Goal: Task Accomplishment & Management: Complete application form

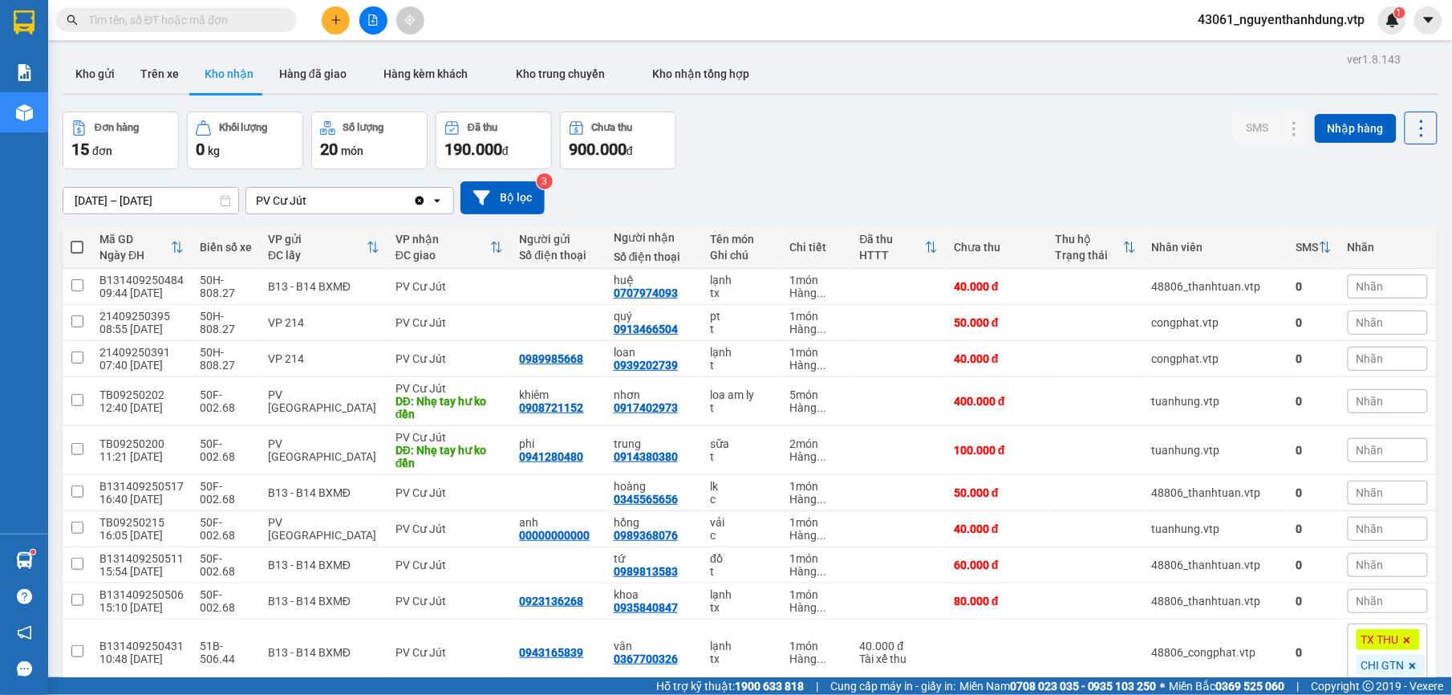
click at [377, 17] on icon "file-add" at bounding box center [372, 19] width 11 height 11
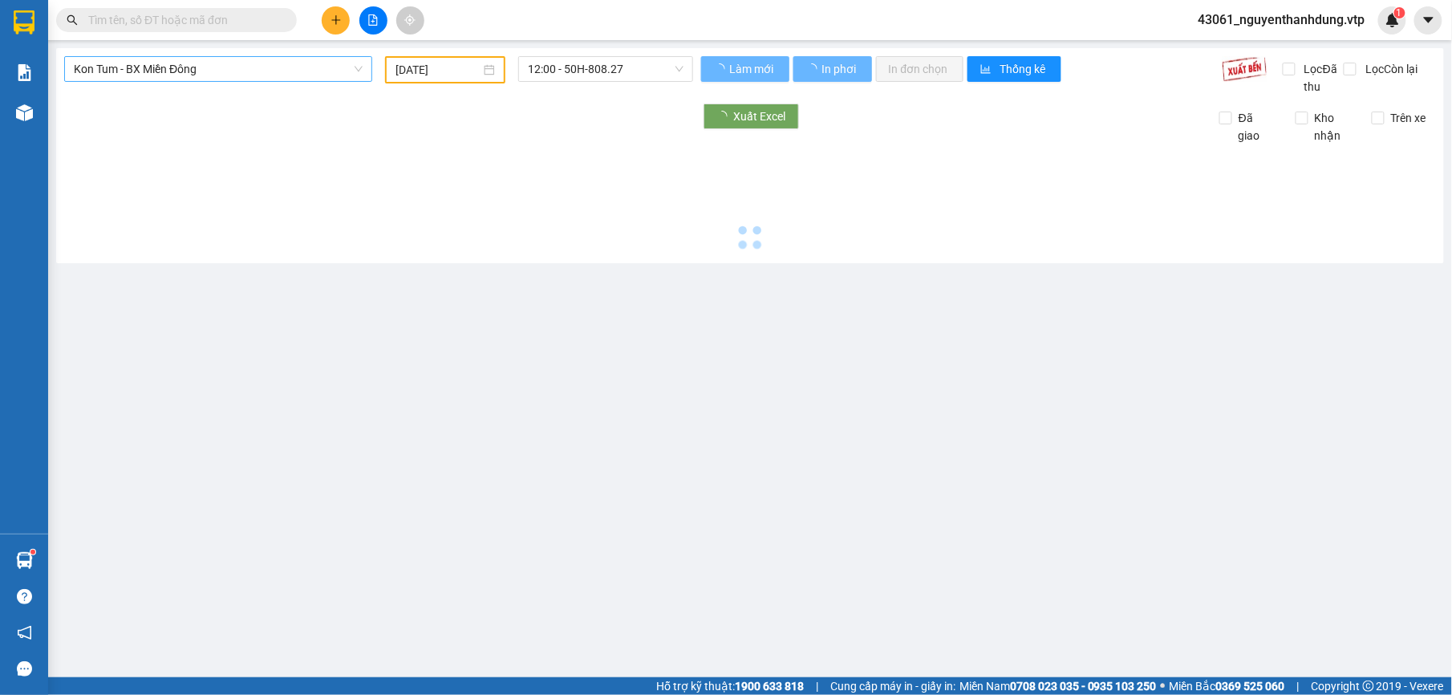
click at [354, 81] on div "Kon Tum - BX Miền Đông" at bounding box center [218, 69] width 308 height 26
type input "[DATE]"
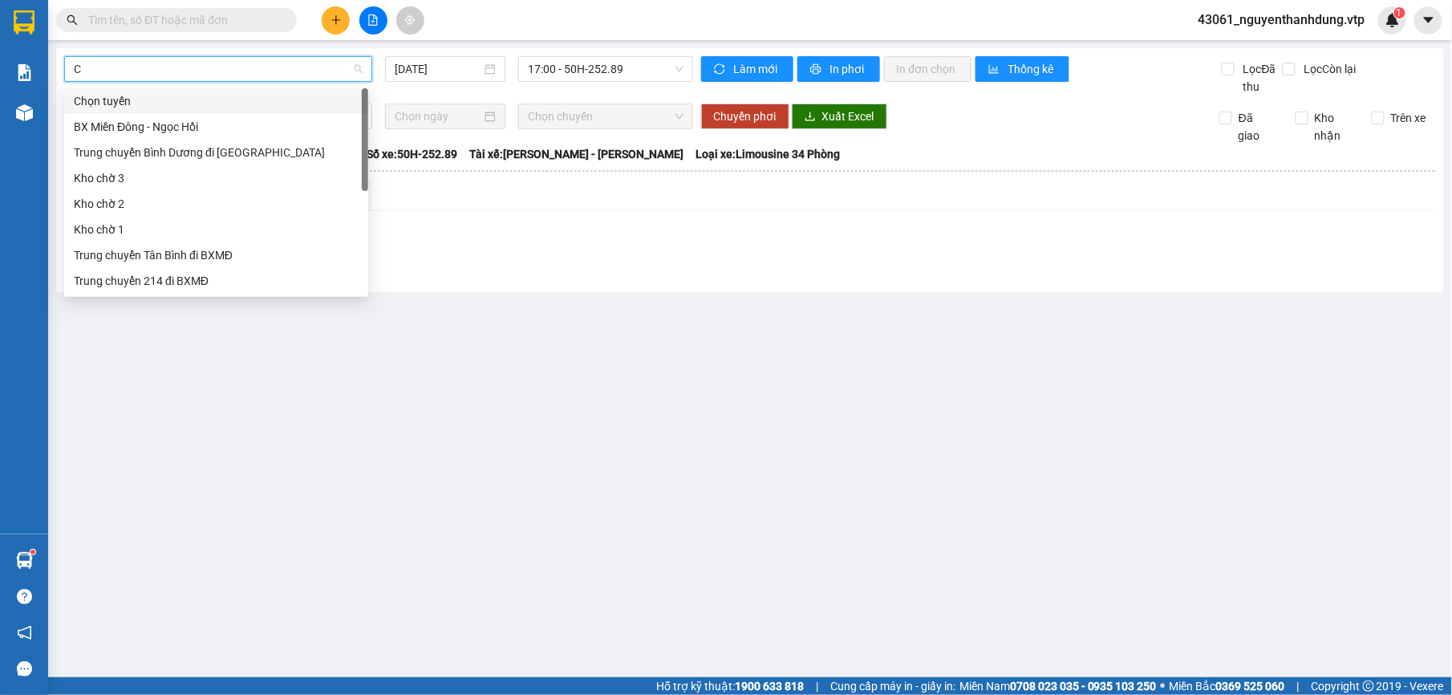
type input "CJ"
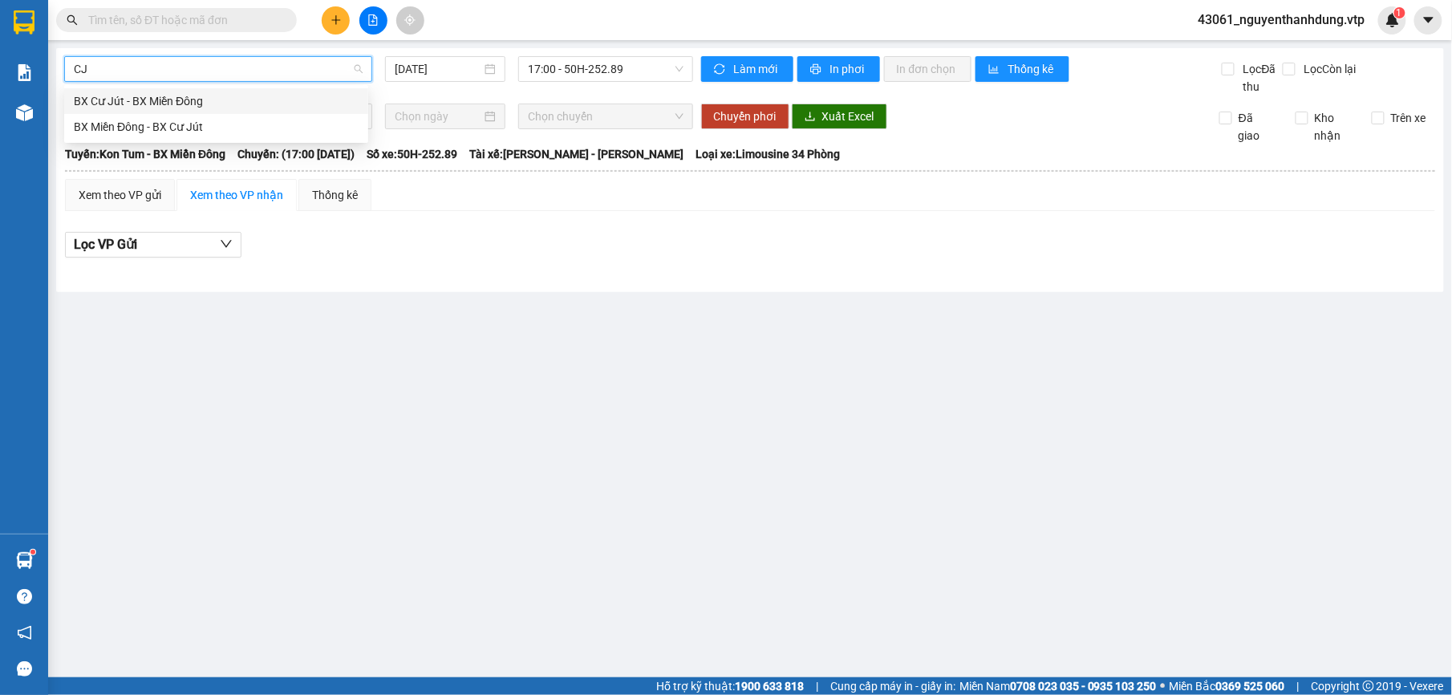
click at [219, 107] on div "BX Cư Jút - BX Miền Đông" at bounding box center [216, 101] width 285 height 18
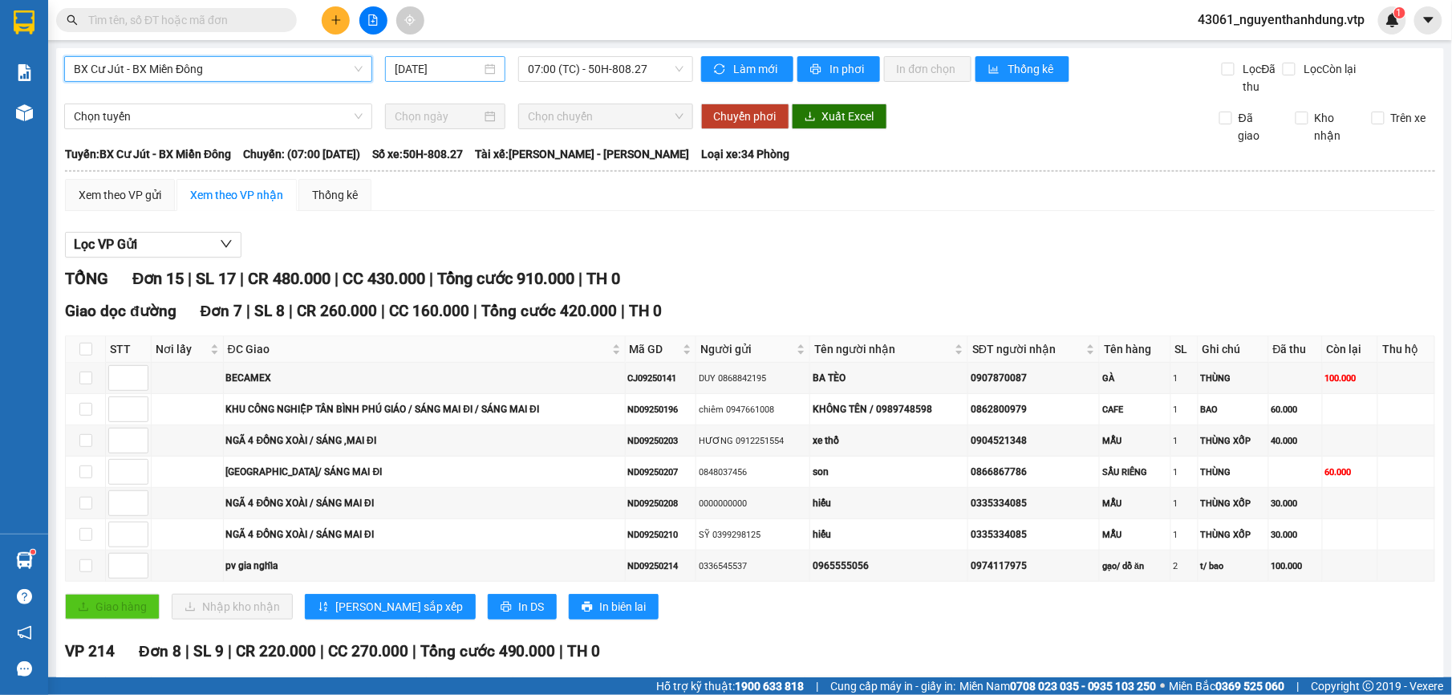
click at [447, 66] on input "[DATE]" at bounding box center [438, 69] width 87 height 18
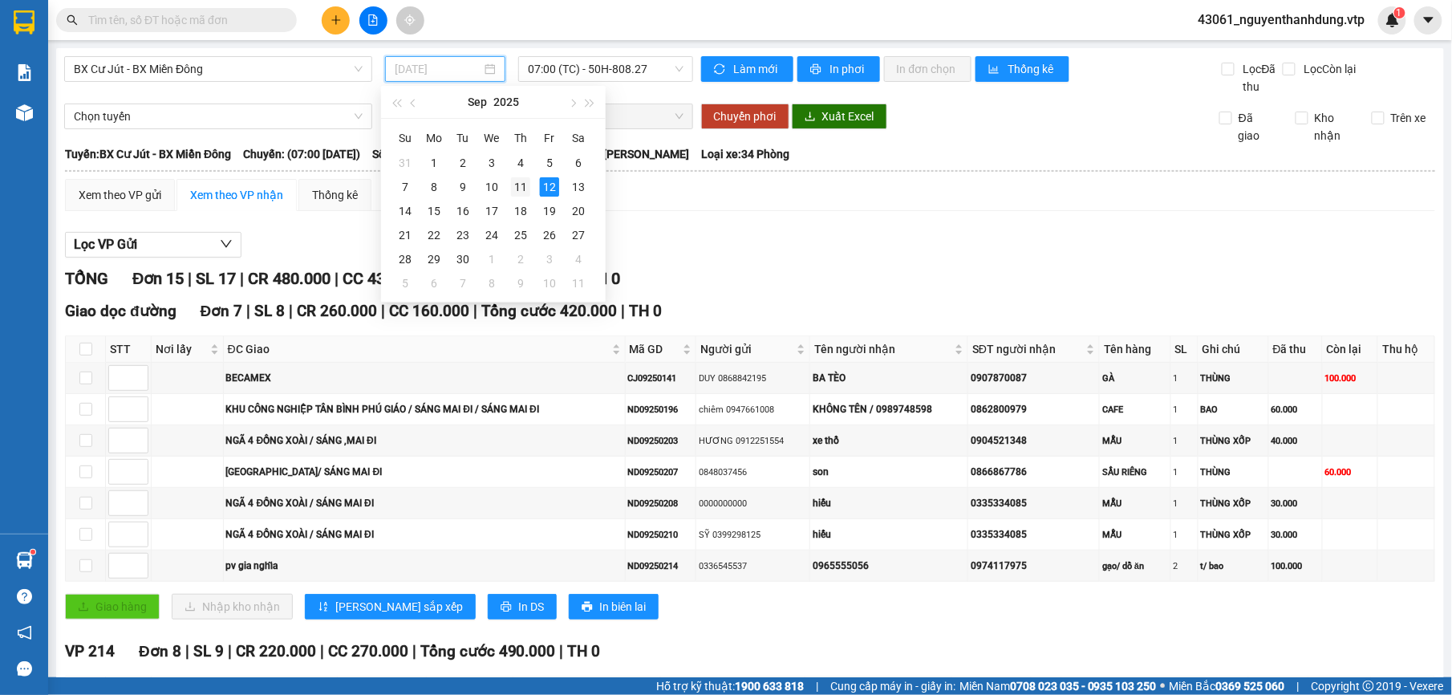
click at [512, 191] on div "11" at bounding box center [520, 186] width 19 height 19
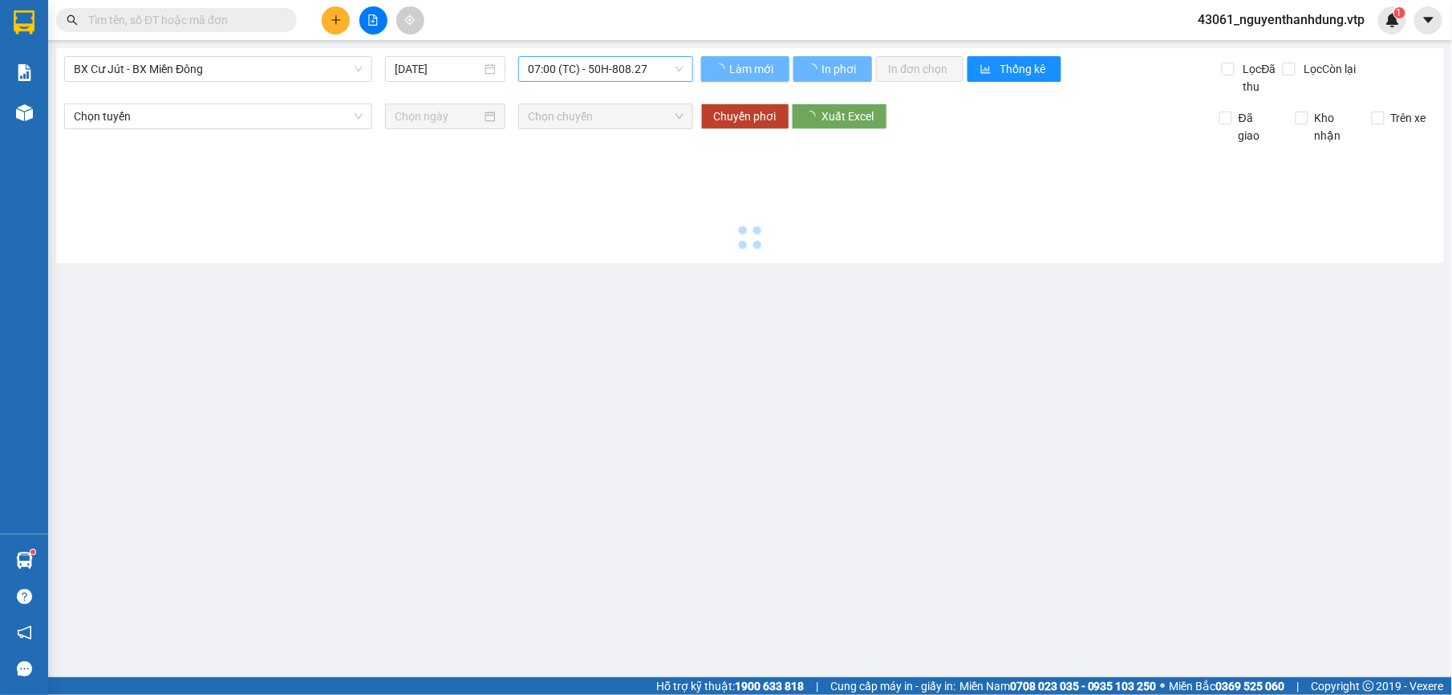
type input "[DATE]"
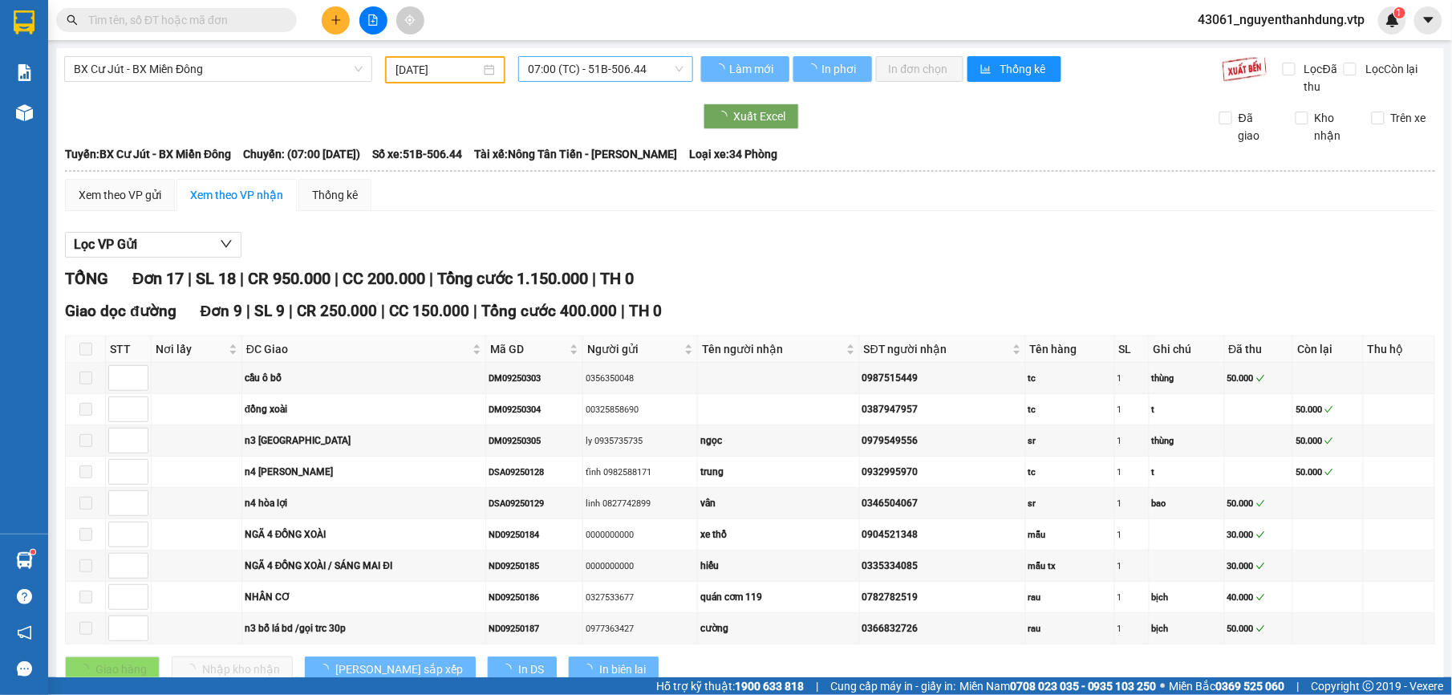
click at [662, 72] on span "07:00 (TC) - 51B-506.44" at bounding box center [605, 69] width 155 height 24
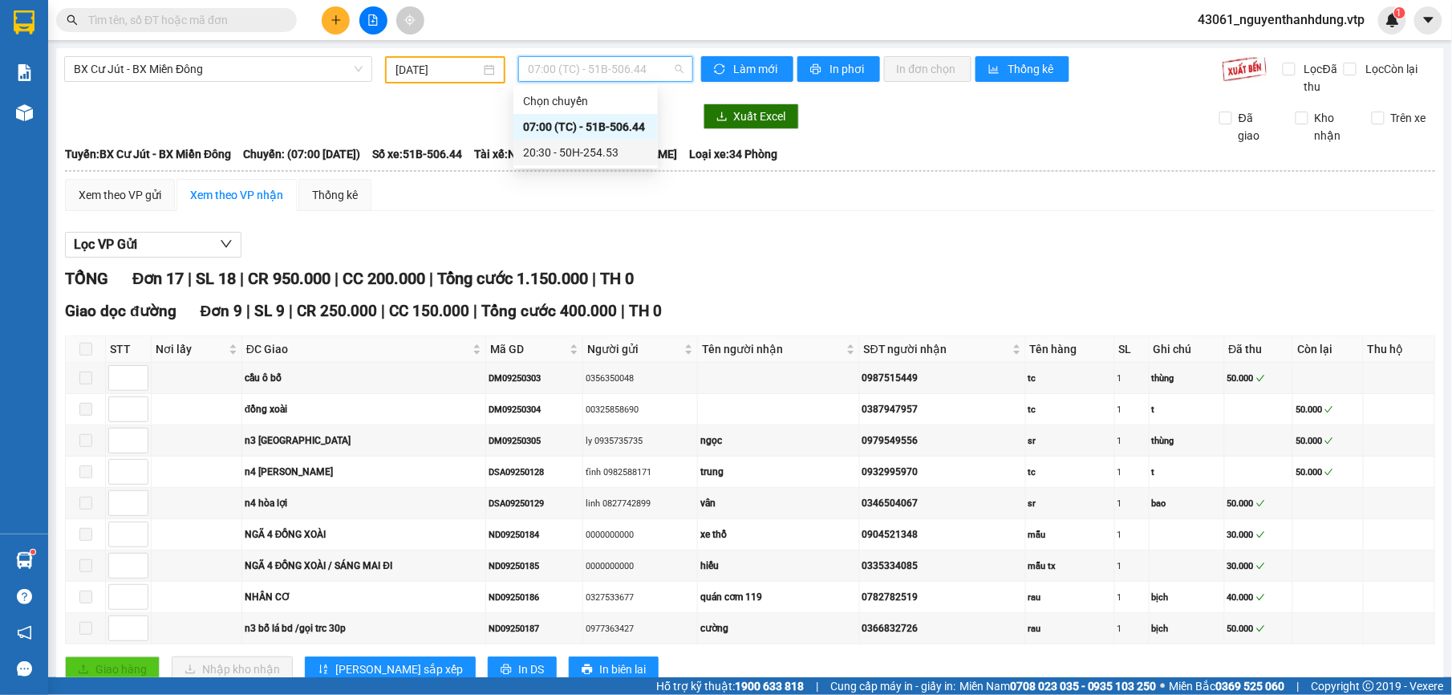
click at [597, 141] on div "20:30 - 50H-254.53" at bounding box center [585, 153] width 144 height 26
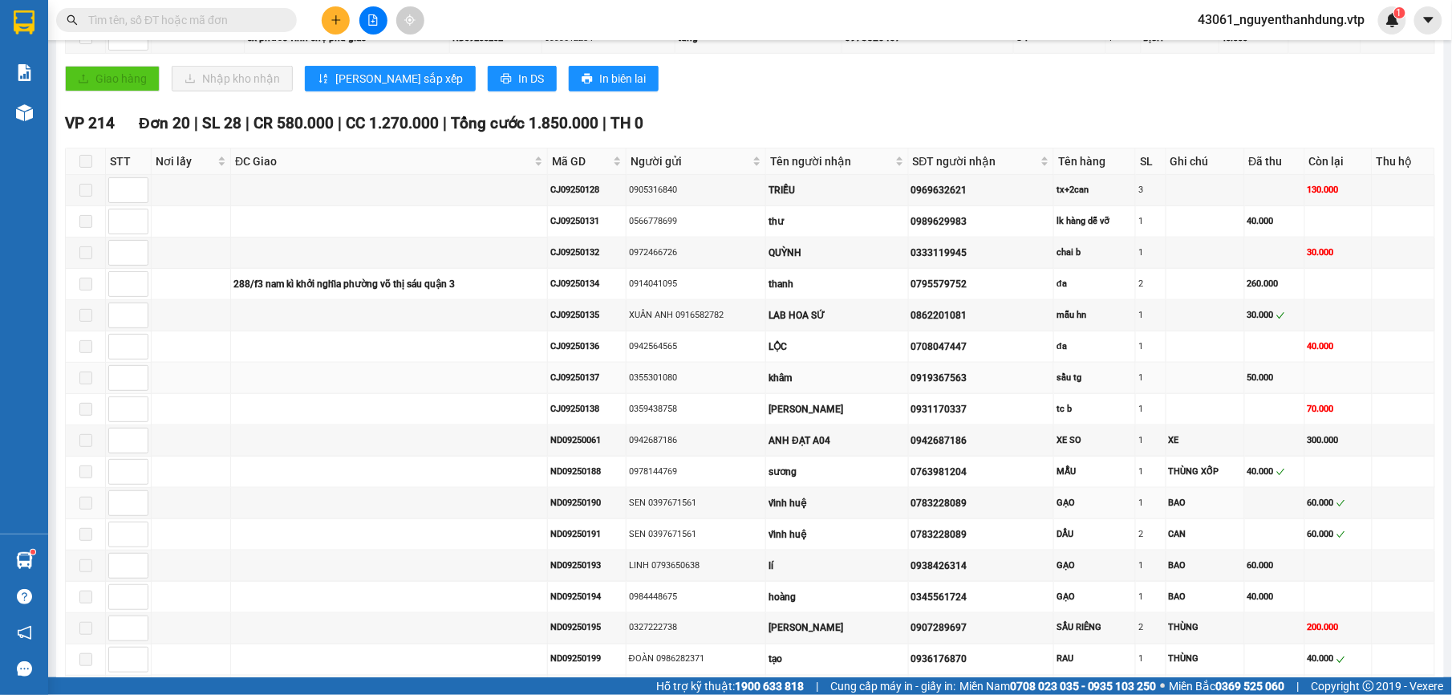
scroll to position [428, 0]
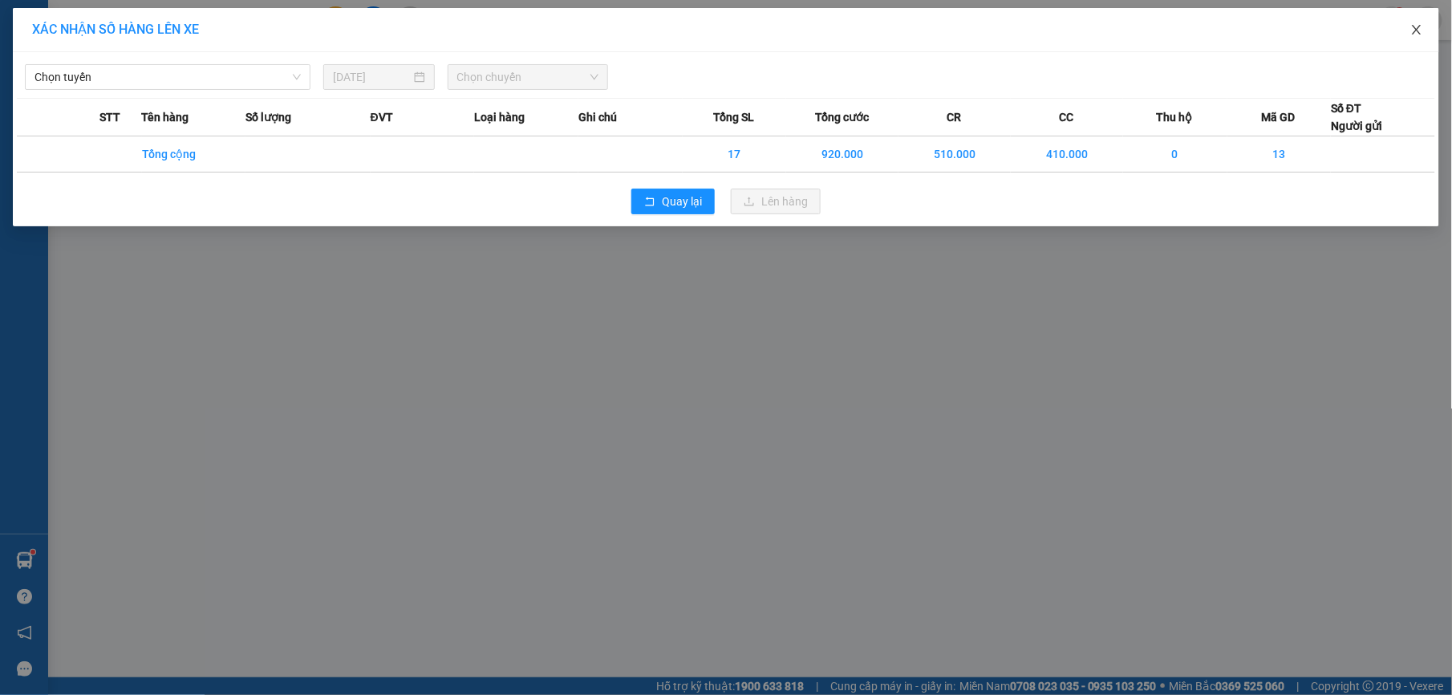
click at [1422, 34] on icon "close" at bounding box center [1416, 29] width 13 height 13
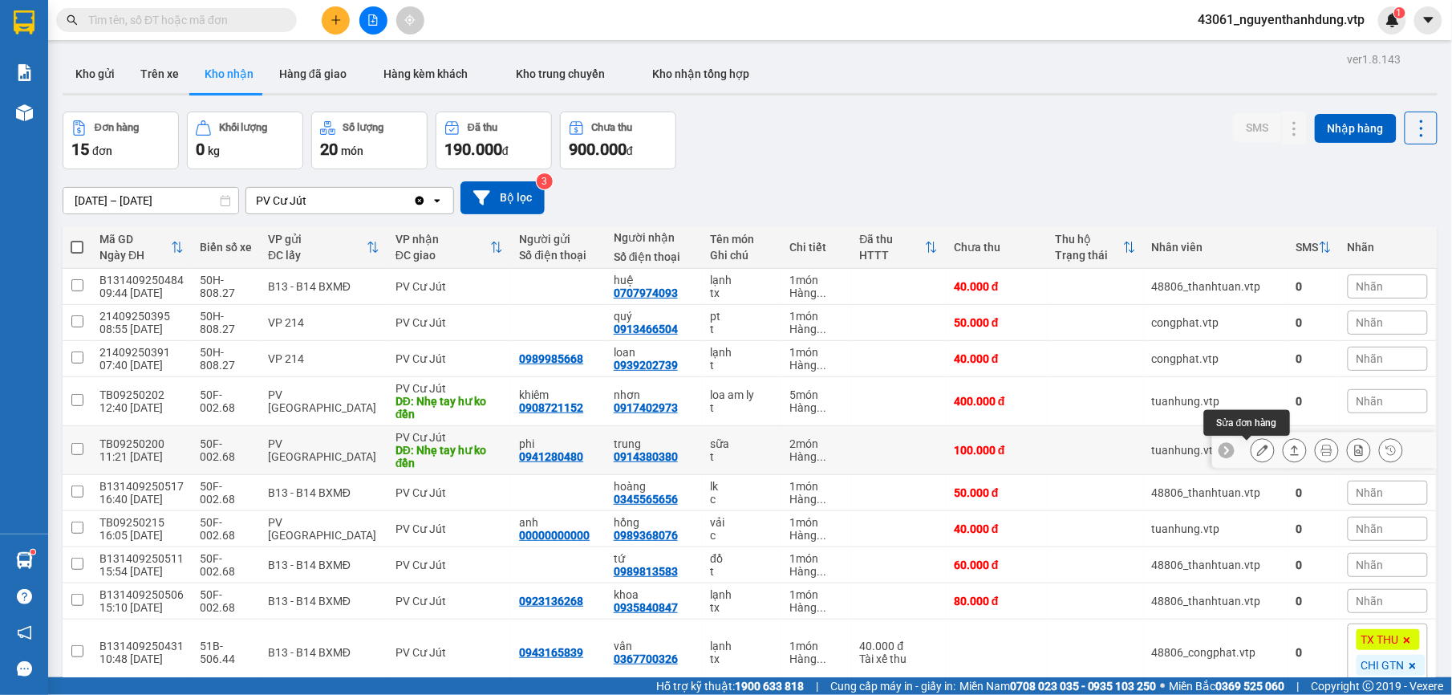
click at [1257, 456] on icon at bounding box center [1262, 449] width 11 height 11
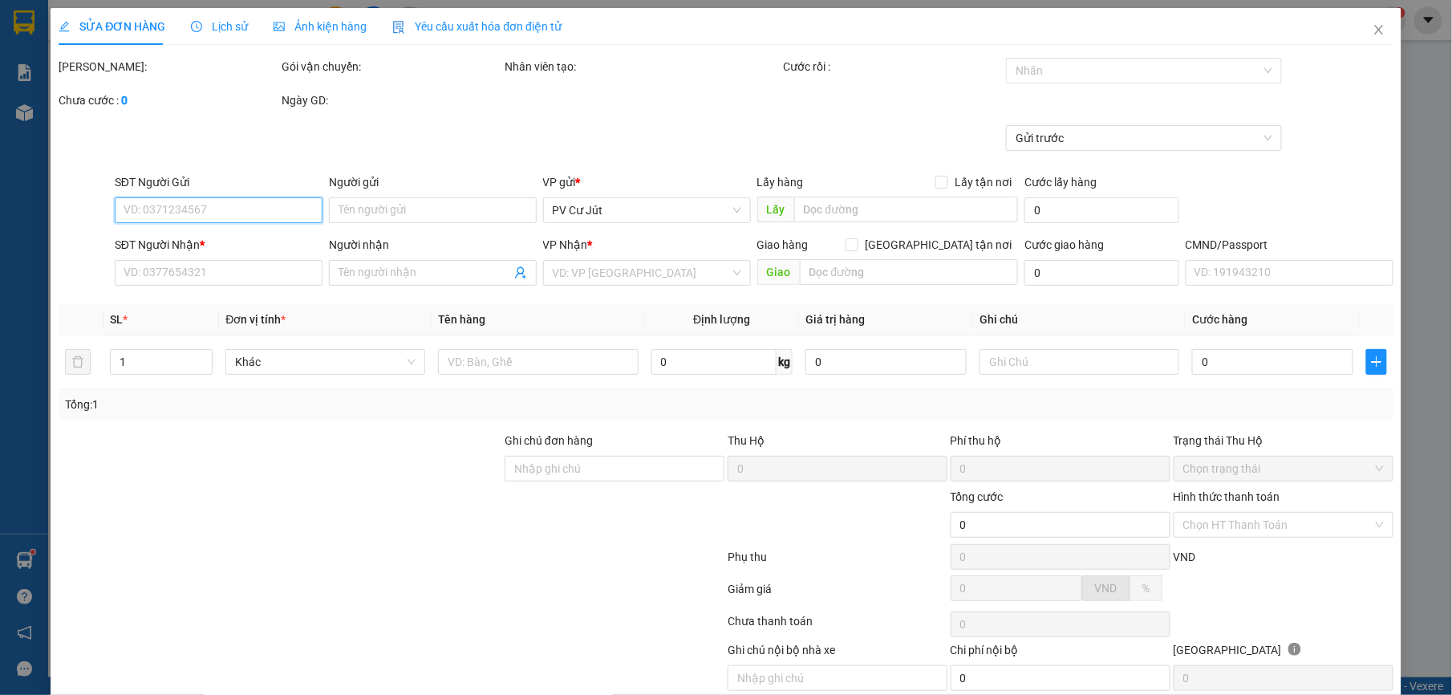
type input "0941280480"
type input "phi"
type input "0914380380"
type input "trung"
type input "Nhẹ tay hư ko đền"
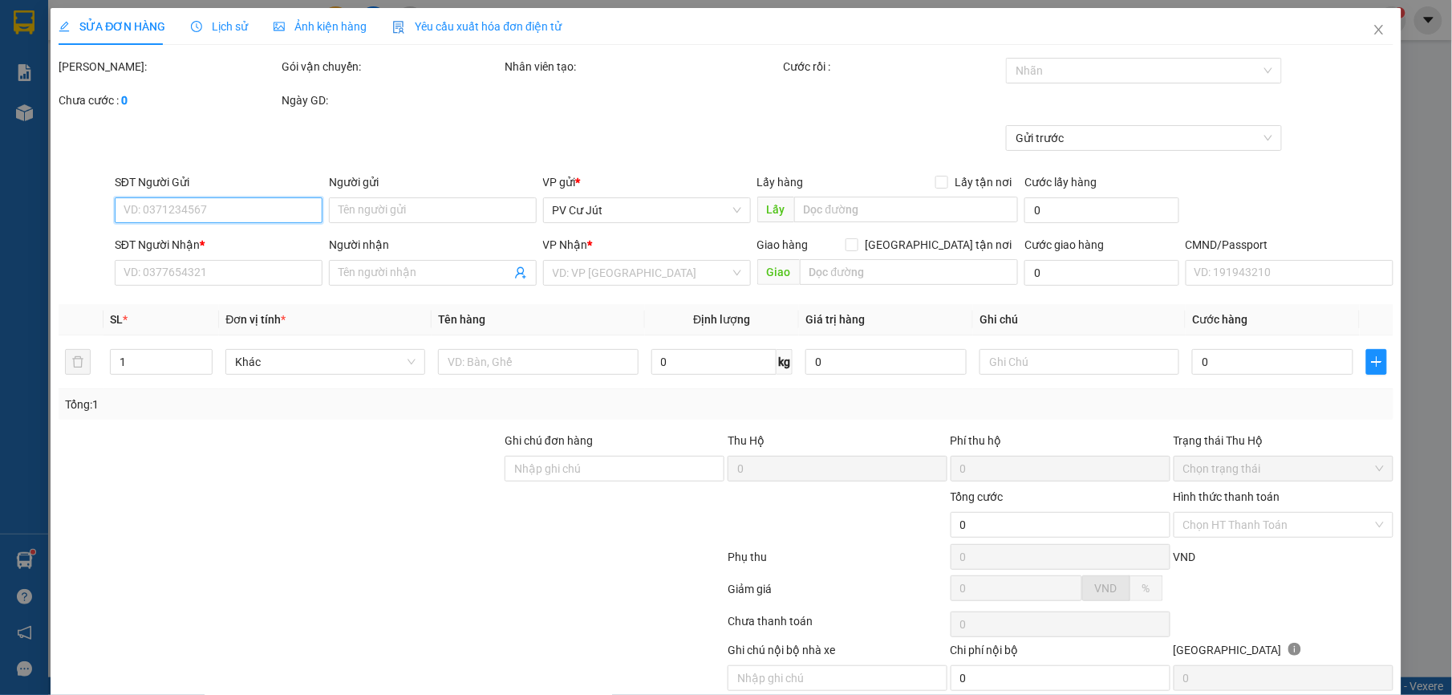
type input "100.000"
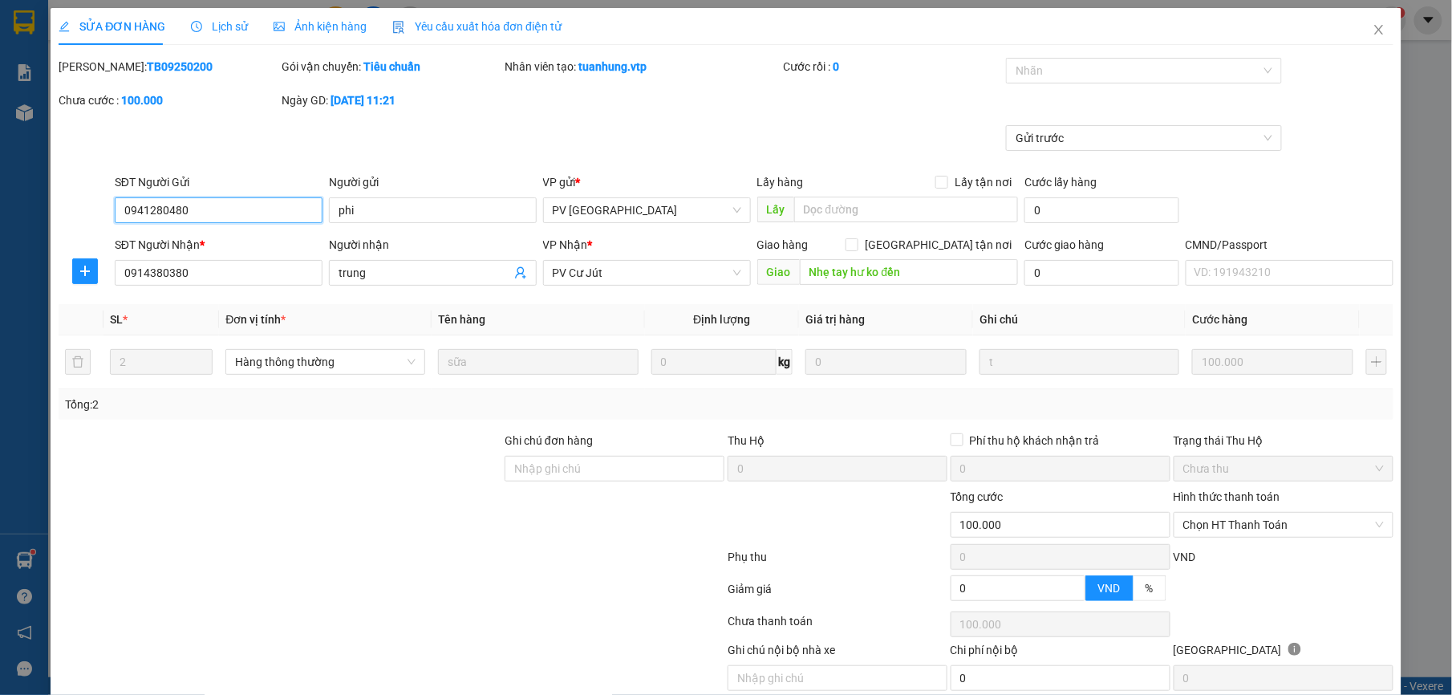
type input "5.000"
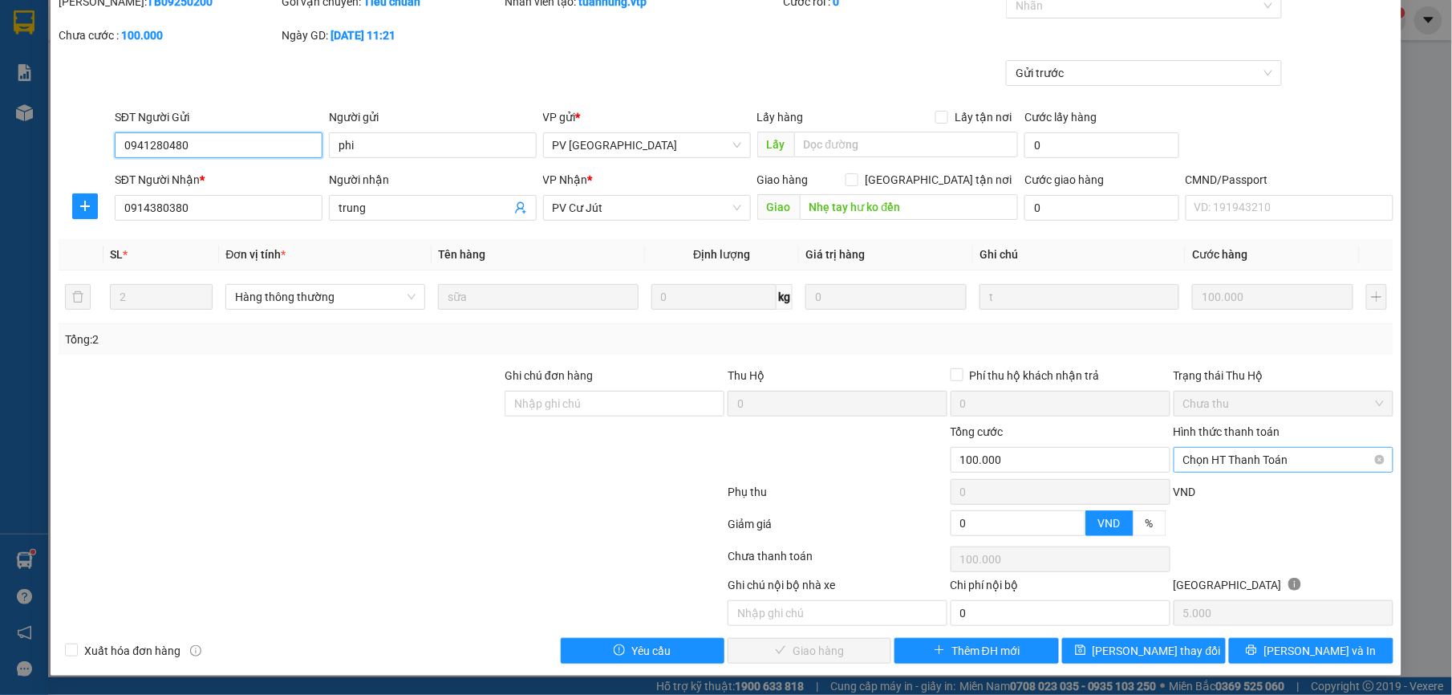
click at [1304, 453] on span "Chọn HT Thanh Toán" at bounding box center [1283, 460] width 201 height 24
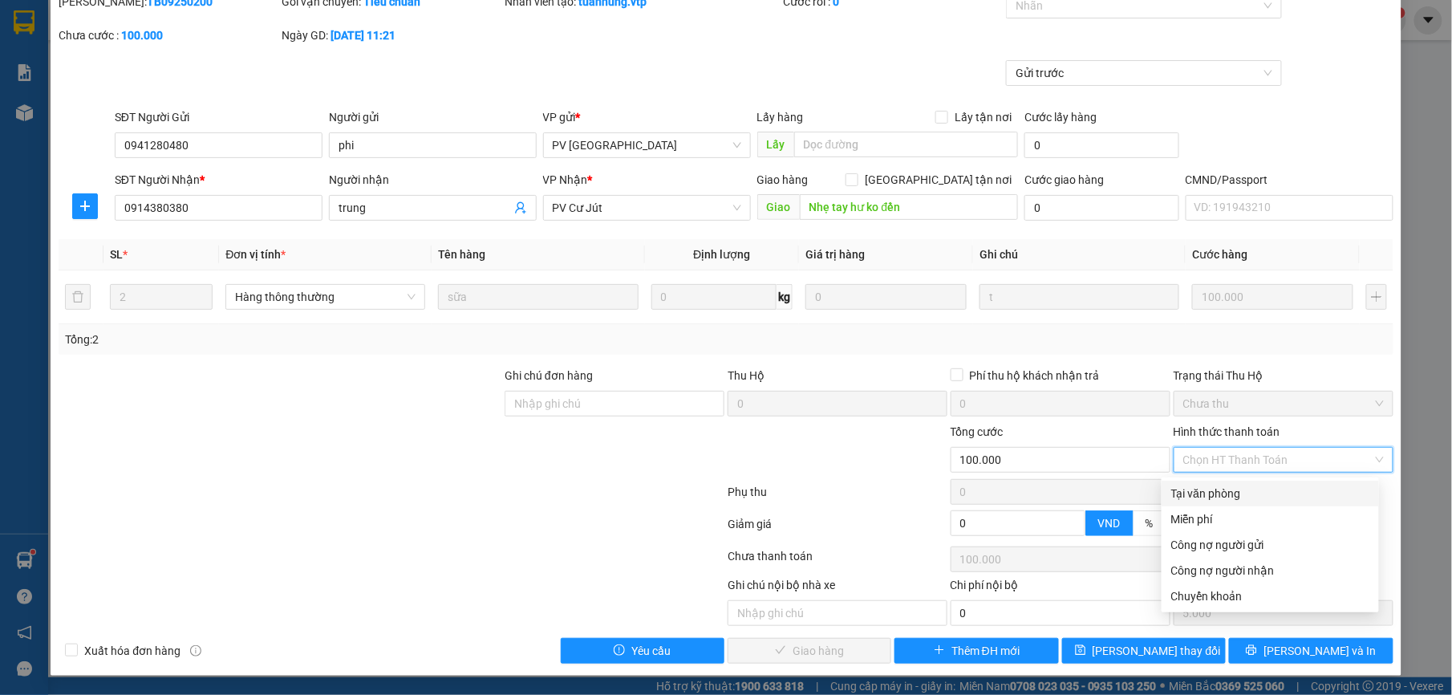
click at [1182, 484] on div "Tại văn phòng" at bounding box center [1270, 493] width 198 height 18
type input "0"
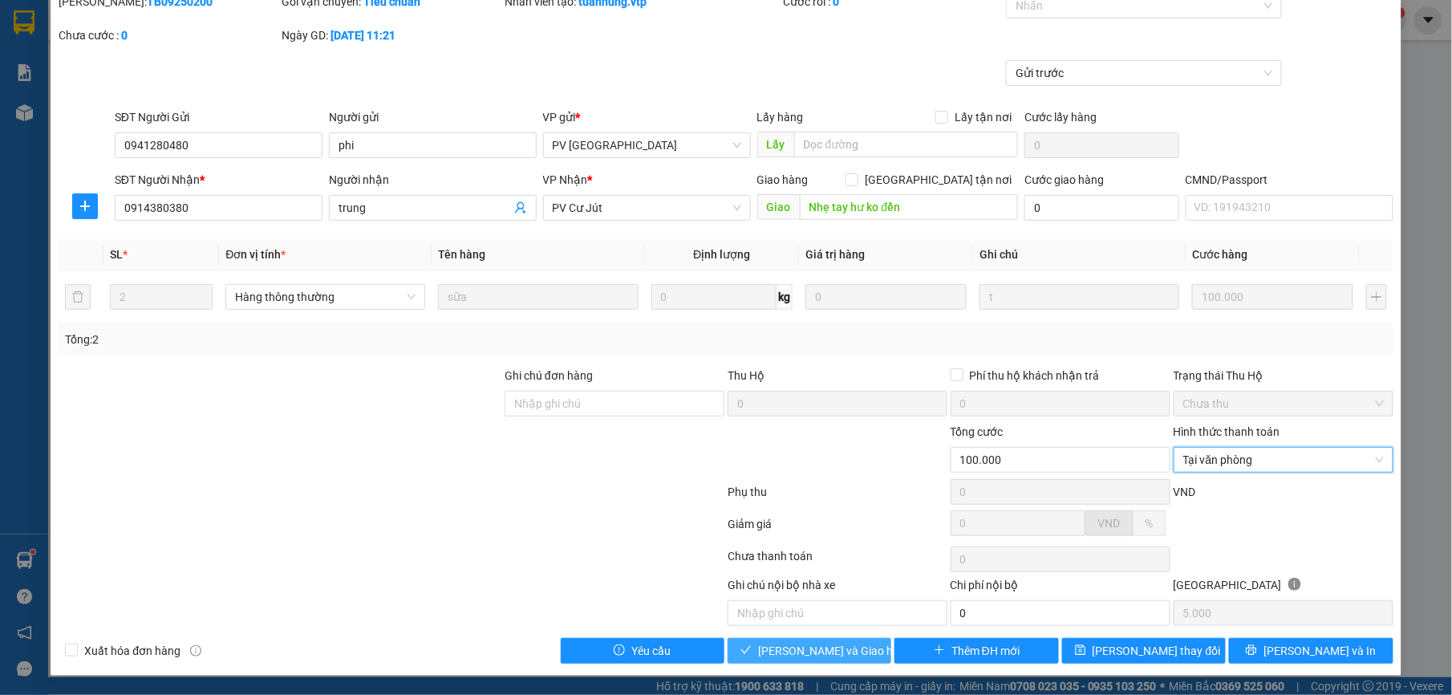
click at [823, 648] on span "[PERSON_NAME] và Giao hàng" at bounding box center [835, 651] width 154 height 18
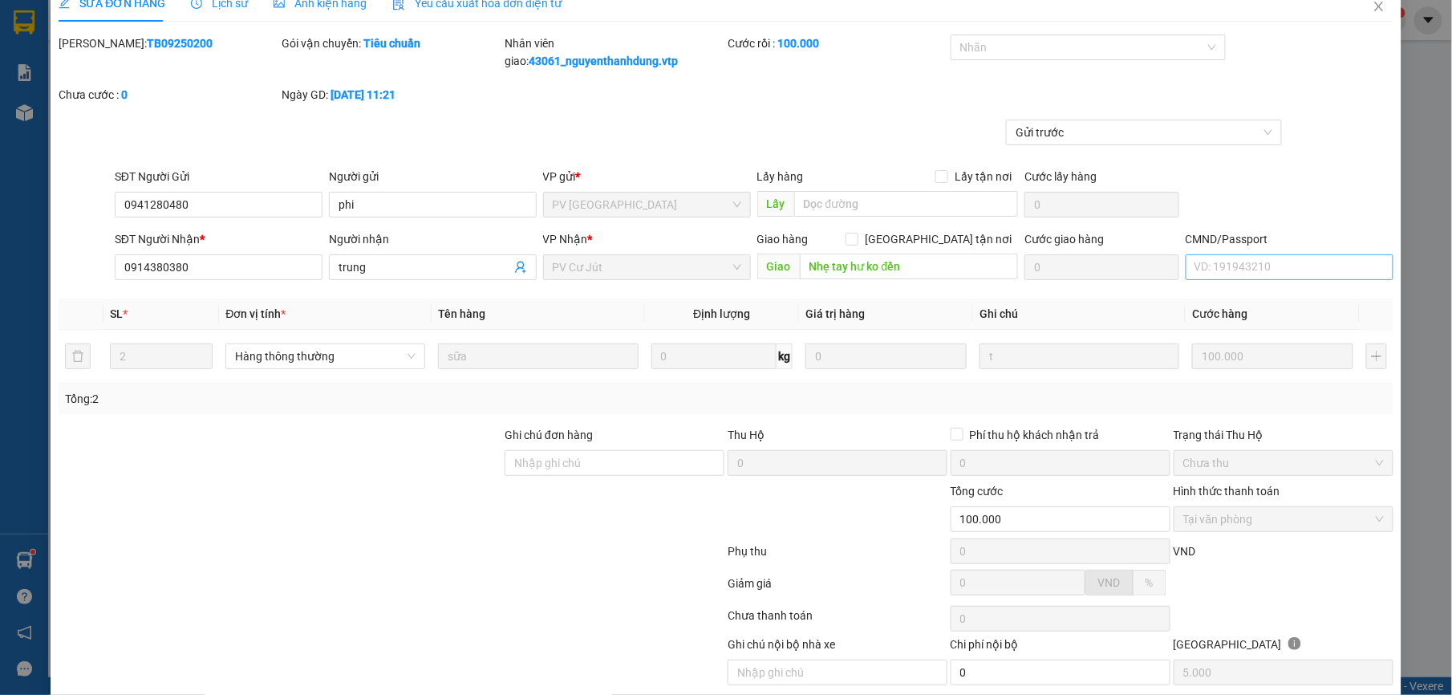
scroll to position [0, 0]
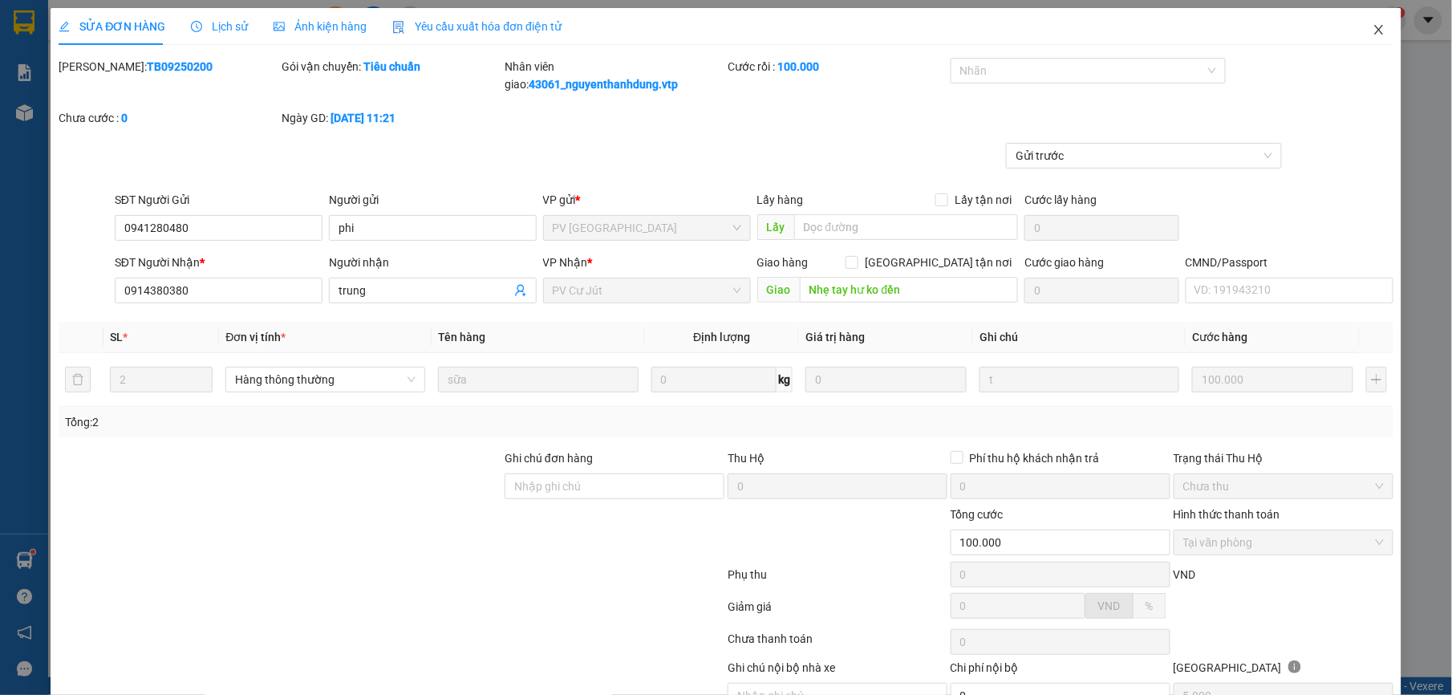
click at [1374, 34] on icon "close" at bounding box center [1378, 30] width 9 height 10
